Goal: Obtain resource: Obtain resource

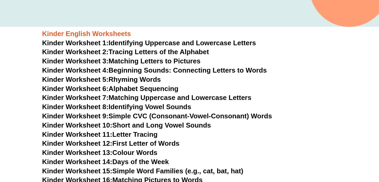
scroll to position [174, 0]
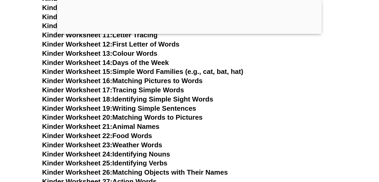
scroll to position [289, 0]
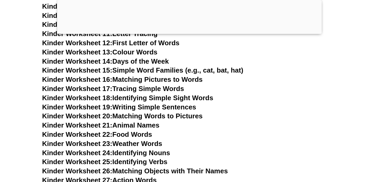
click at [180, 107] on link "Kinder Worksheet 19: Writing Simple Sentences" at bounding box center [119, 107] width 154 height 8
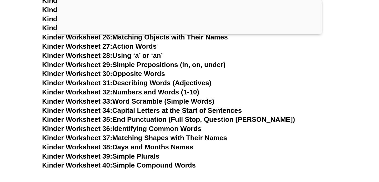
scroll to position [424, 0]
click at [163, 90] on link "Kinder Worksheet 32: Numbers and Words (1-10)" at bounding box center [120, 92] width 157 height 8
click at [181, 127] on link "Kinder Worksheet 36: Identifying Common Words" at bounding box center [121, 128] width 159 height 8
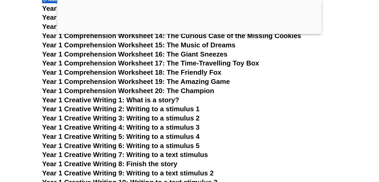
scroll to position [835, 0]
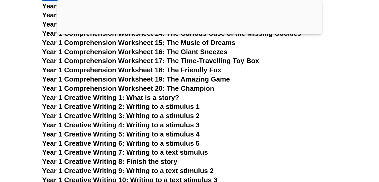
click at [213, 70] on span "Year 1 Comprehension Worksheet 18: The Friendly Fox" at bounding box center [131, 70] width 179 height 8
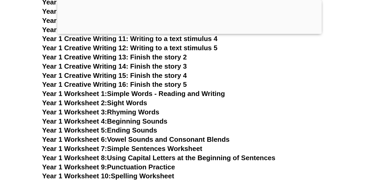
scroll to position [987, 0]
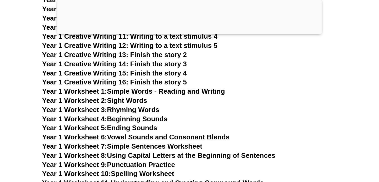
click at [216, 94] on link "Year 1 Worksheet 1: Simple Words - Reading and Writing" at bounding box center [133, 91] width 183 height 8
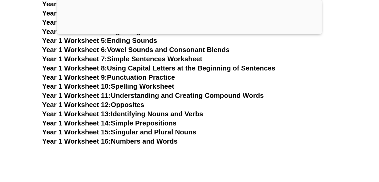
scroll to position [1075, 0]
click at [171, 78] on link "Year 1 Worksheet 9: Punctuation Practice" at bounding box center [108, 77] width 133 height 8
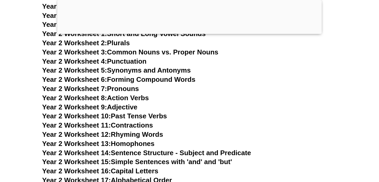
scroll to position [1488, 0]
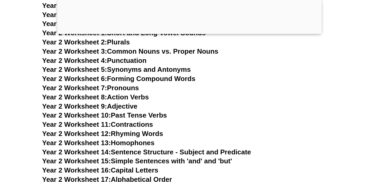
click at [139, 62] on link "Year 2 Worksheet 4: Punctuation" at bounding box center [94, 61] width 104 height 8
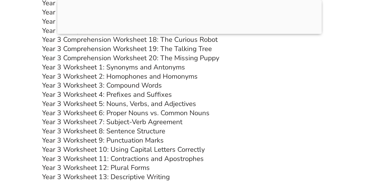
scroll to position [1940, 0]
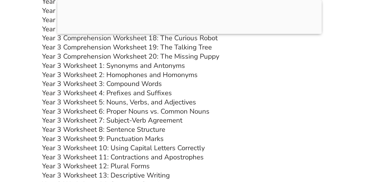
click at [185, 102] on link "Year 3 Worksheet 5: Nouns, Verbs, and Adjectives" at bounding box center [119, 102] width 154 height 9
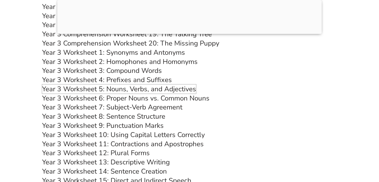
scroll to position [1954, 0]
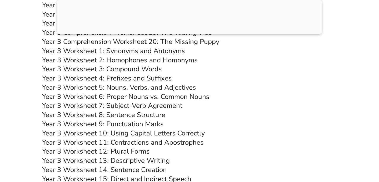
click at [157, 126] on link "Year 3 Worksheet 9: Punctuation Marks" at bounding box center [103, 123] width 122 height 9
click at [194, 131] on link "Year 3 Worksheet 10: Using Capital Letters Correctly" at bounding box center [123, 133] width 163 height 9
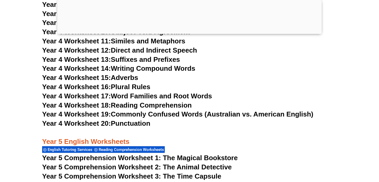
scroll to position [2448, 0]
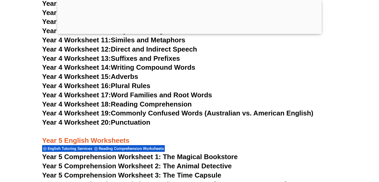
click at [147, 125] on link "Year 4 Worksheet 20: Punctuation" at bounding box center [96, 122] width 108 height 8
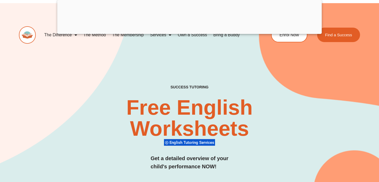
scroll to position [0, 0]
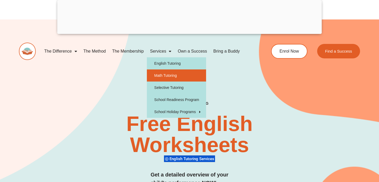
click at [163, 76] on link "Math Tutoring" at bounding box center [176, 75] width 59 height 12
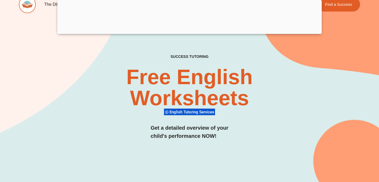
scroll to position [53, 0]
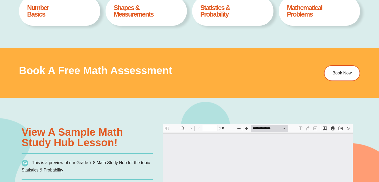
type input "*"
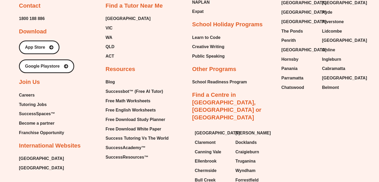
scroll to position [1803, 0]
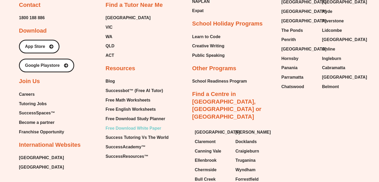
click at [150, 127] on span "Free Download White Paper" at bounding box center [134, 128] width 56 height 8
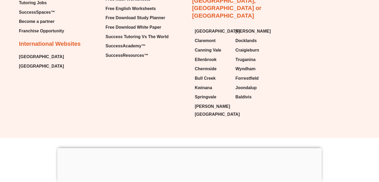
scroll to position [673, 0]
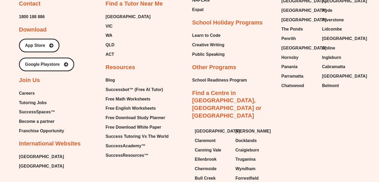
scroll to position [1837, 0]
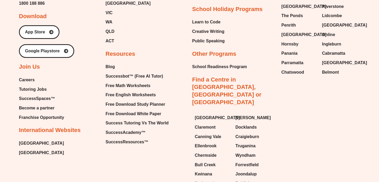
type input "*"
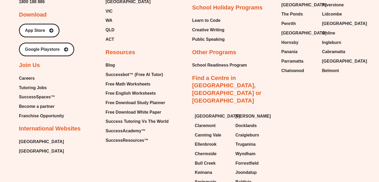
scroll to position [3, 0]
click at [158, 101] on span "Free Download Study Planner" at bounding box center [136, 103] width 60 height 8
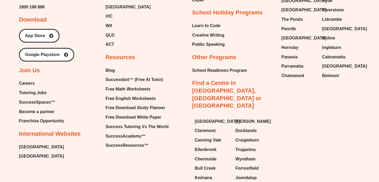
scroll to position [1362, 0]
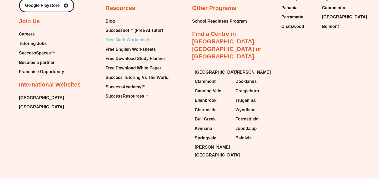
click at [137, 41] on span "Free Math Worksheets" at bounding box center [128, 40] width 45 height 8
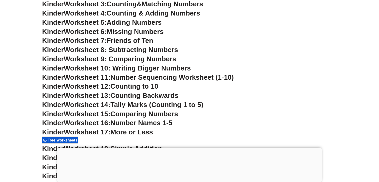
scroll to position [288, 0]
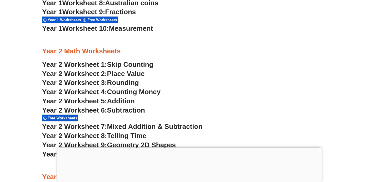
scroll to position [591, 0]
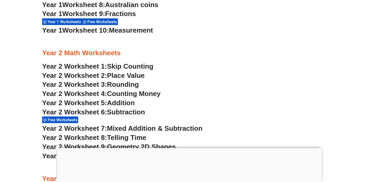
click at [142, 31] on span "Measurement" at bounding box center [131, 30] width 44 height 8
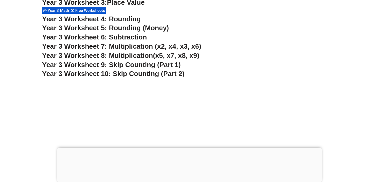
scroll to position [800, 0]
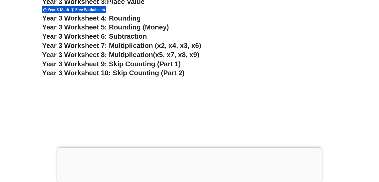
click at [95, 47] on span "Year 3 Worksheet 7: Multiplication (x2, x4, x3, x6)" at bounding box center [121, 46] width 159 height 8
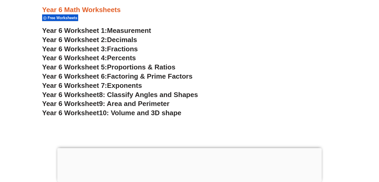
scroll to position [1214, 0]
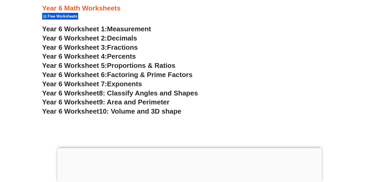
click at [160, 102] on span "9: Area and Perimeter" at bounding box center [134, 102] width 71 height 8
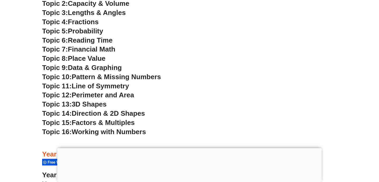
scroll to position [1451, 0]
